Goal: Check status: Check status

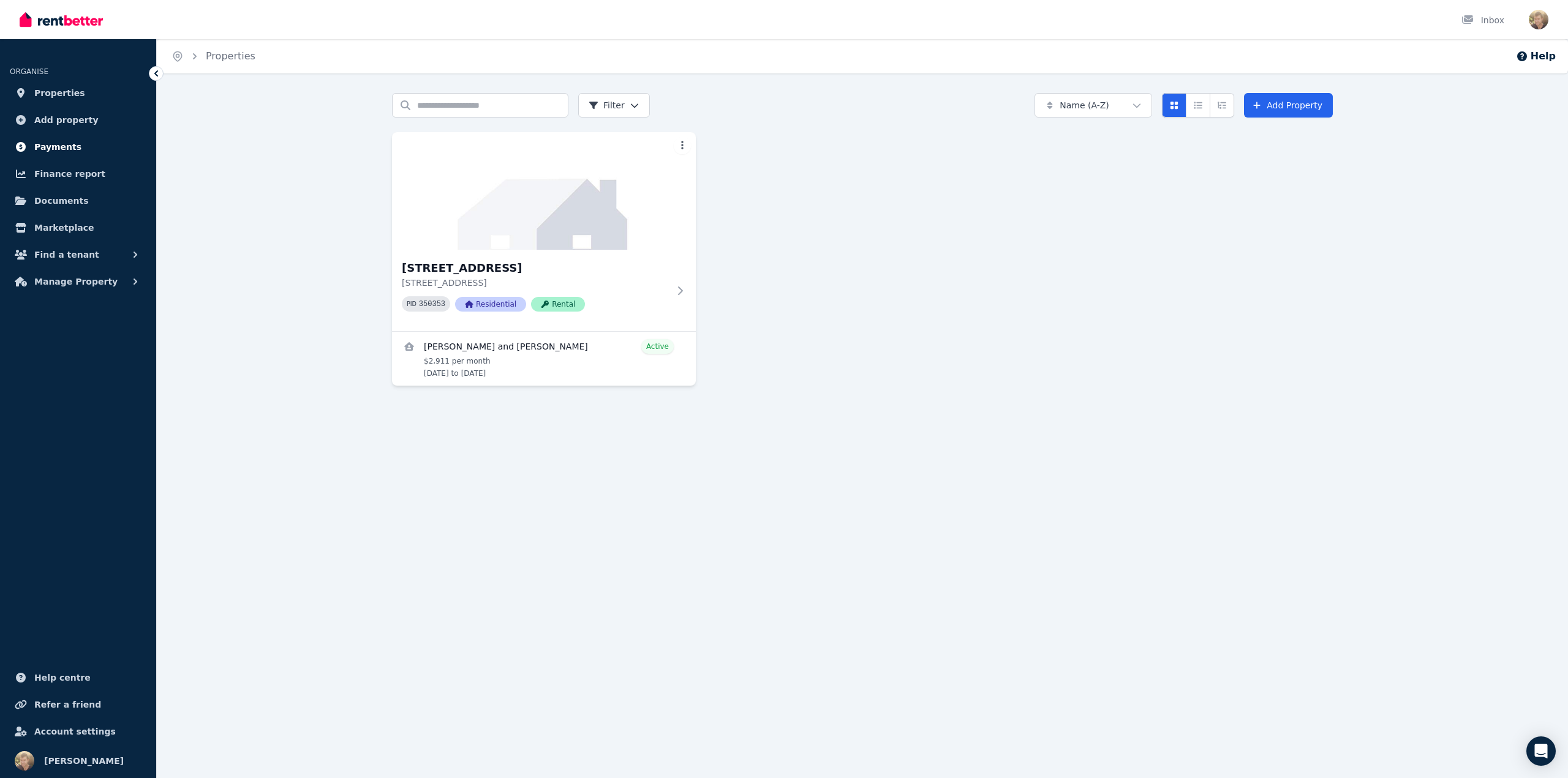
click at [41, 148] on span "Payments" at bounding box center [58, 147] width 48 height 15
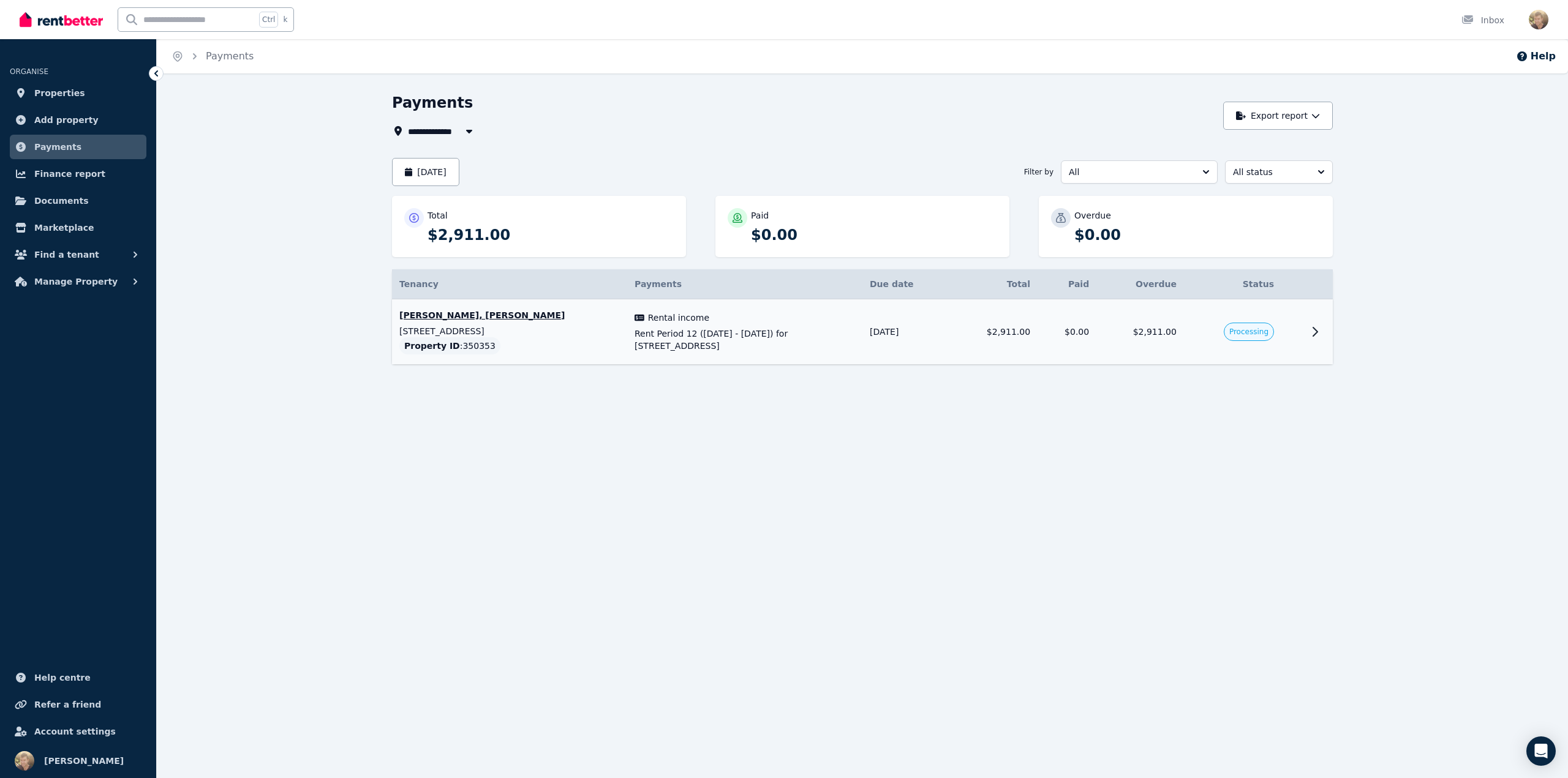
click at [1316, 330] on icon at bounding box center [1314, 332] width 4 height 8
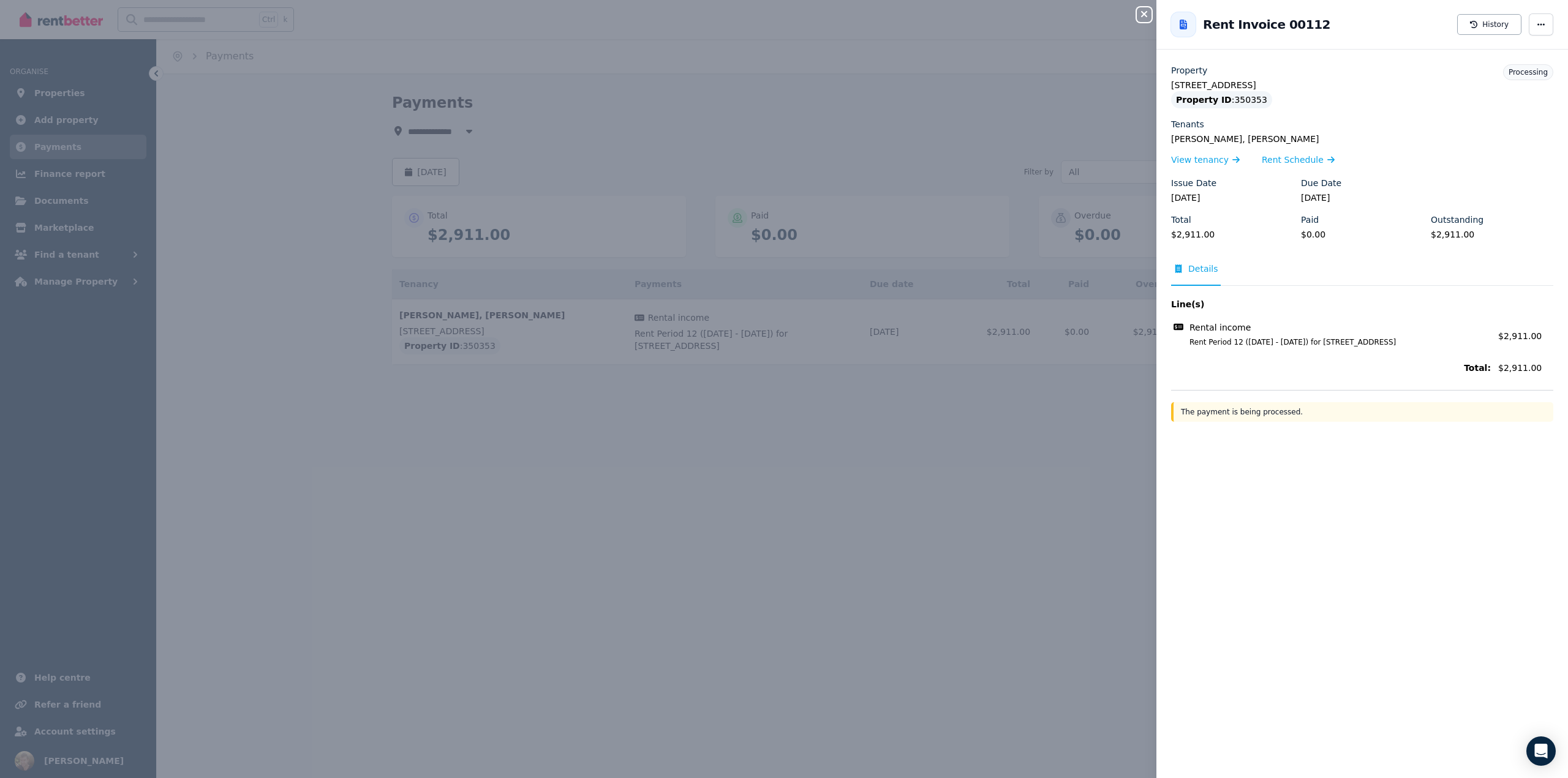
click at [1144, 16] on icon "button" at bounding box center [1144, 14] width 15 height 10
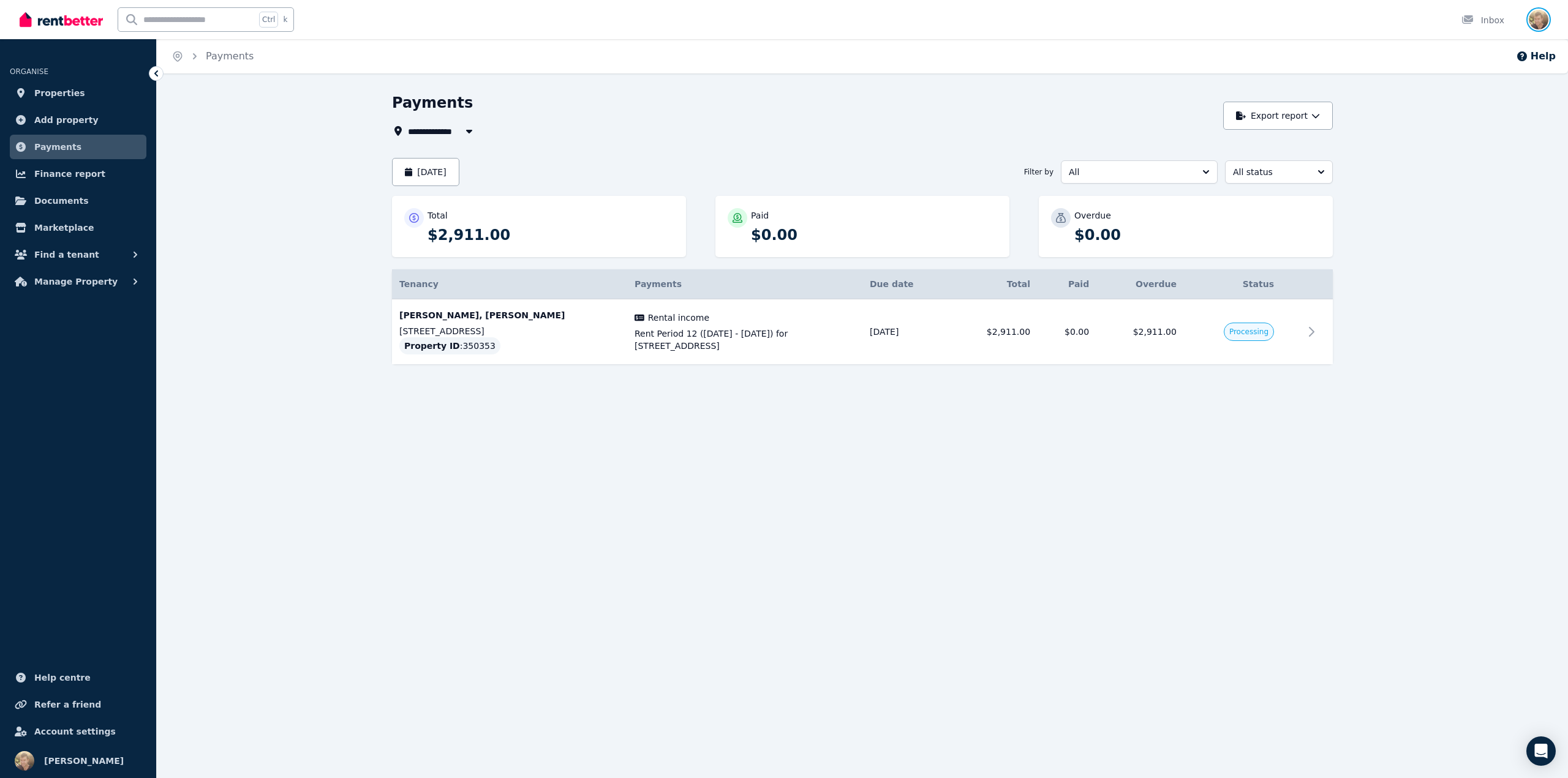
click at [1536, 19] on img "button" at bounding box center [1538, 19] width 19 height 19
click at [1477, 165] on span "Logout" at bounding box center [1489, 162] width 118 height 22
